Goal: Find specific page/section

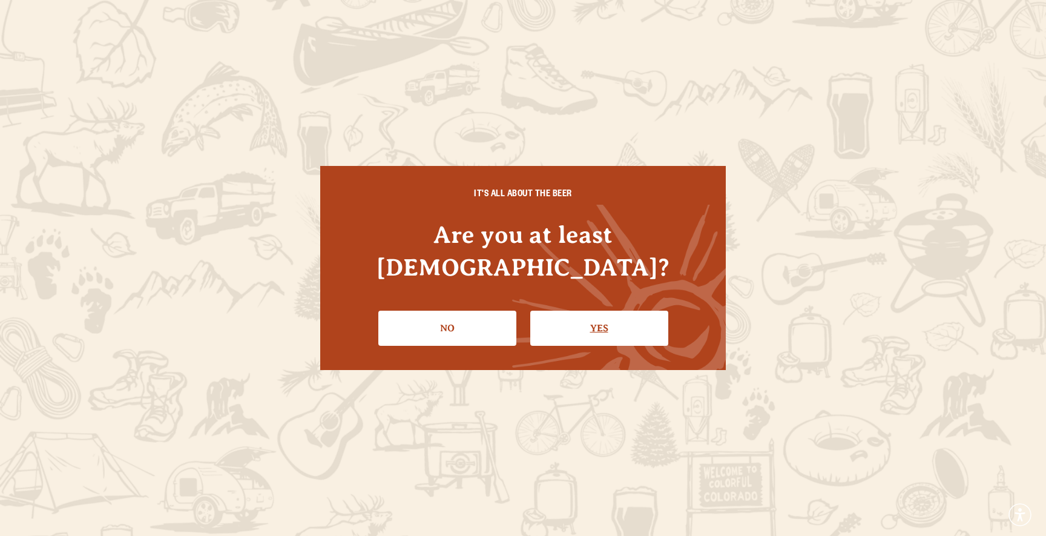
click at [586, 311] on link "Yes" at bounding box center [599, 328] width 138 height 35
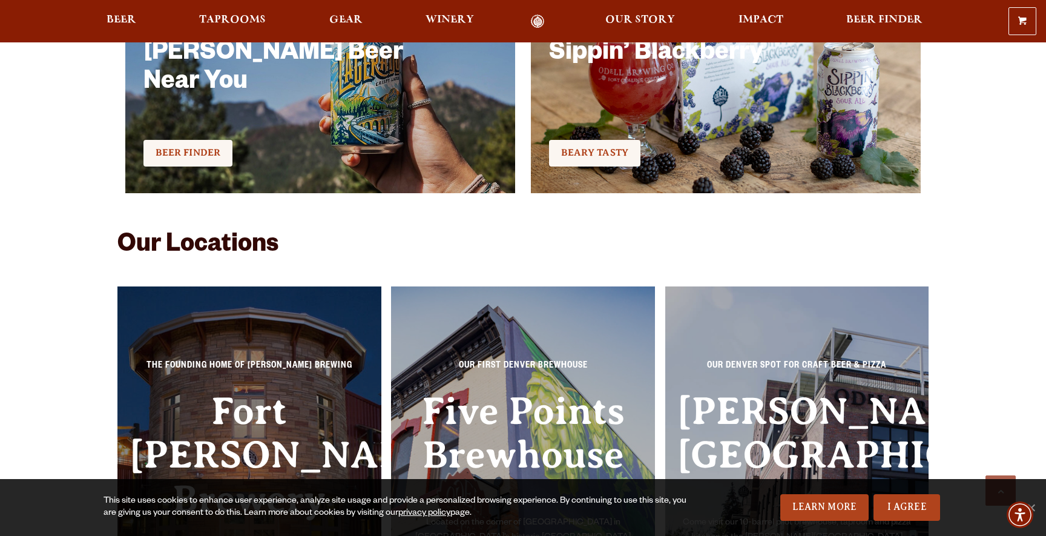
scroll to position [2796, 0]
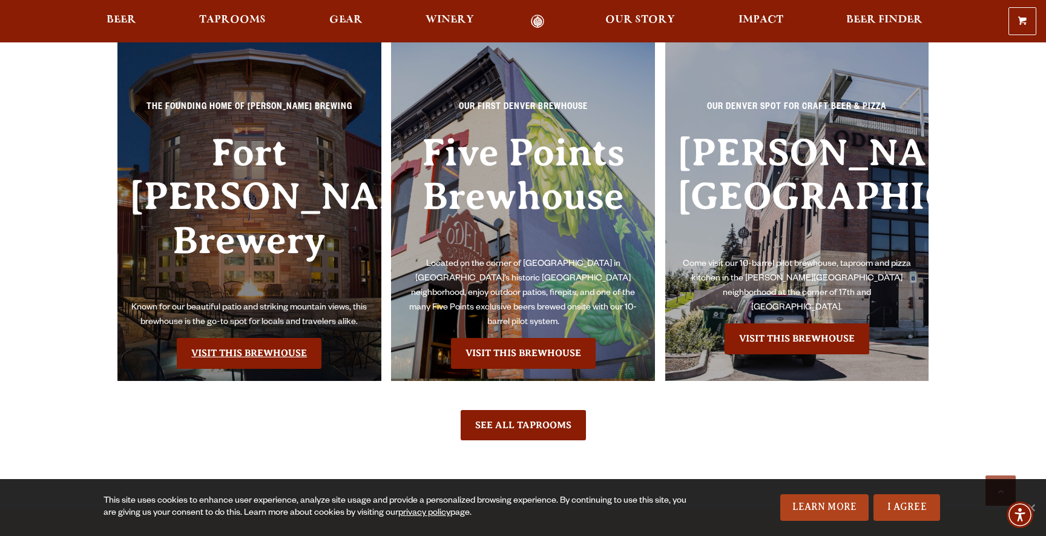
click at [226, 338] on link "Visit this Brewhouse" at bounding box center [249, 353] width 145 height 30
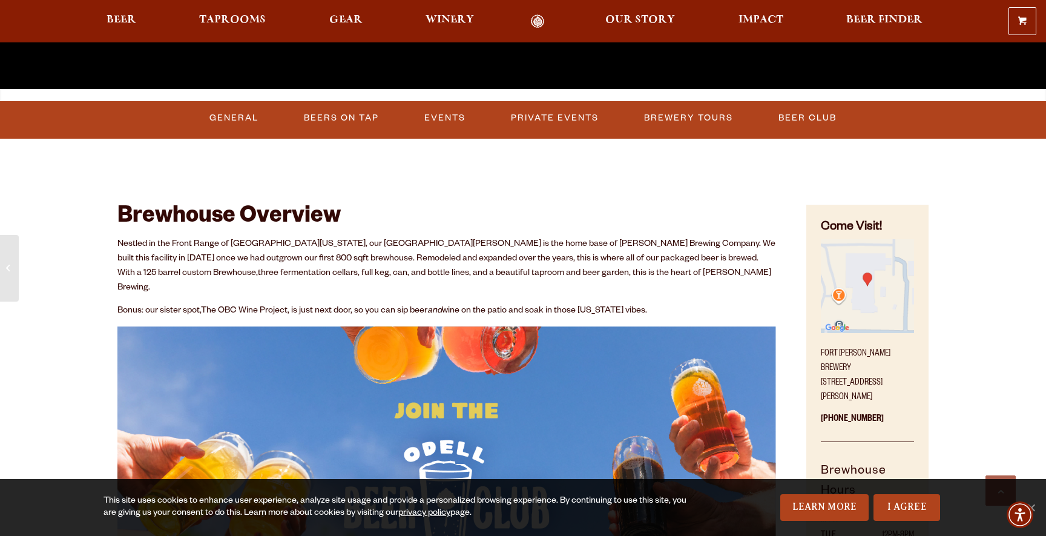
scroll to position [595, 0]
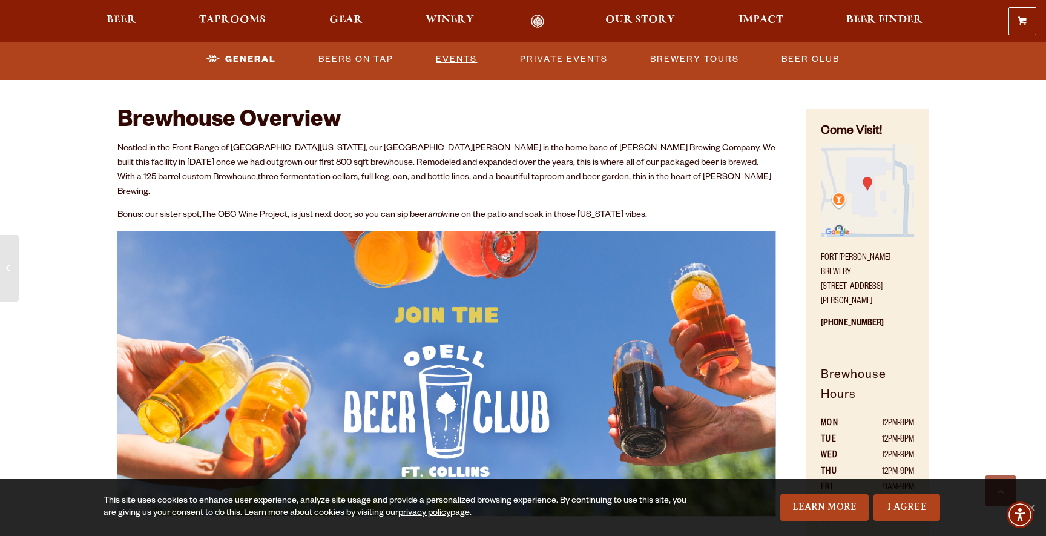
click at [461, 57] on link "Events" at bounding box center [456, 59] width 51 height 28
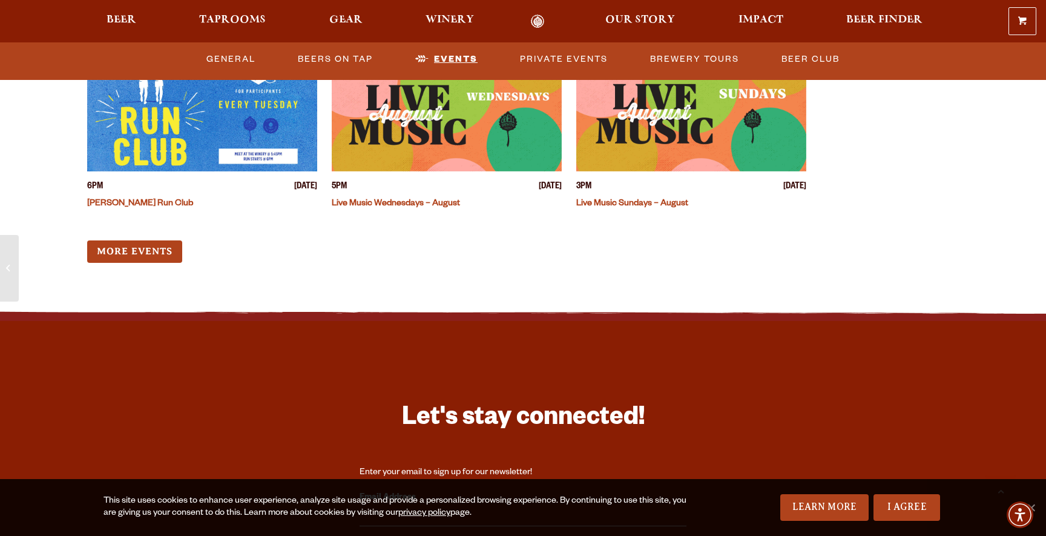
scroll to position [3141, 0]
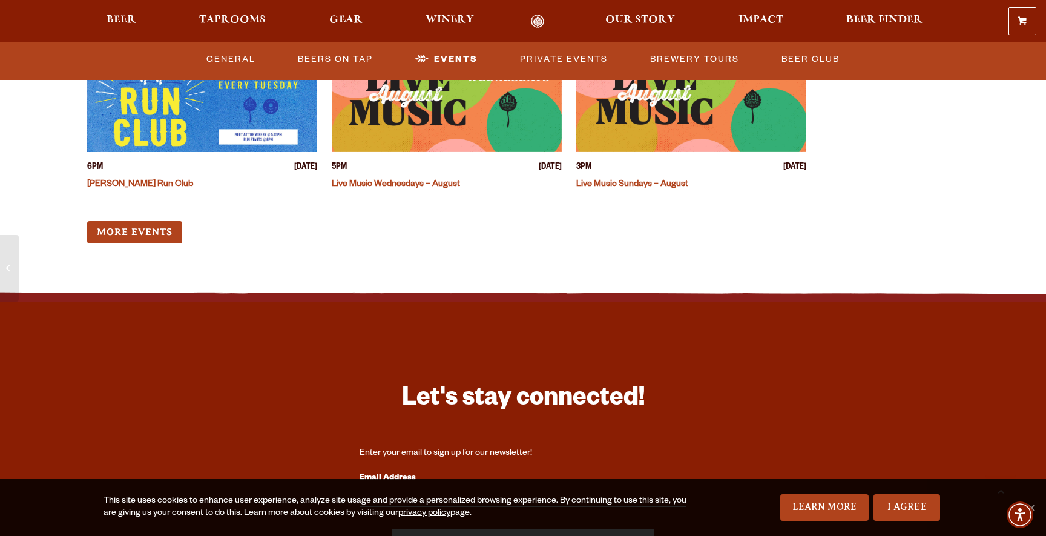
click at [145, 221] on link "More Events" at bounding box center [134, 232] width 95 height 22
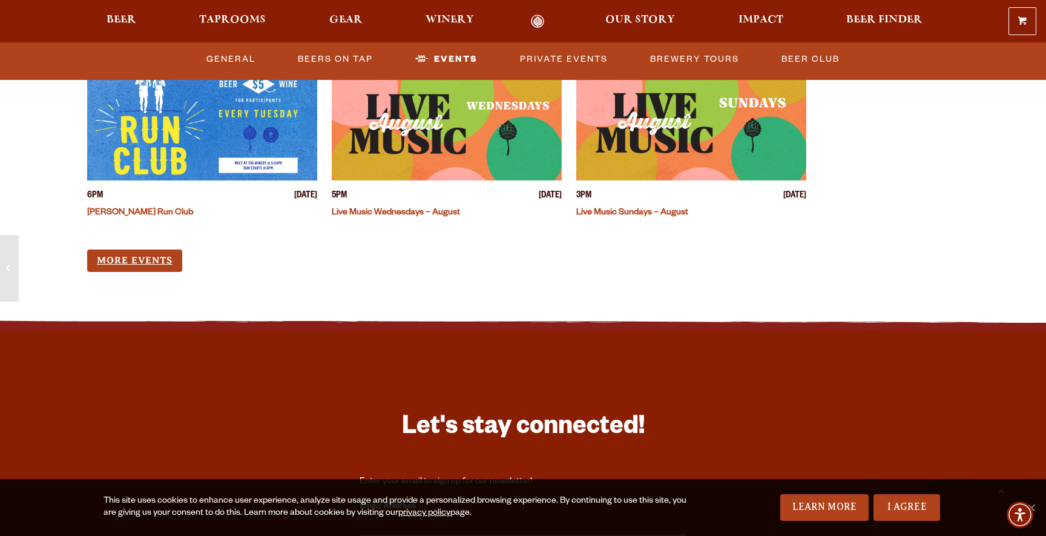
scroll to position [3067, 0]
